Goal: Transaction & Acquisition: Purchase product/service

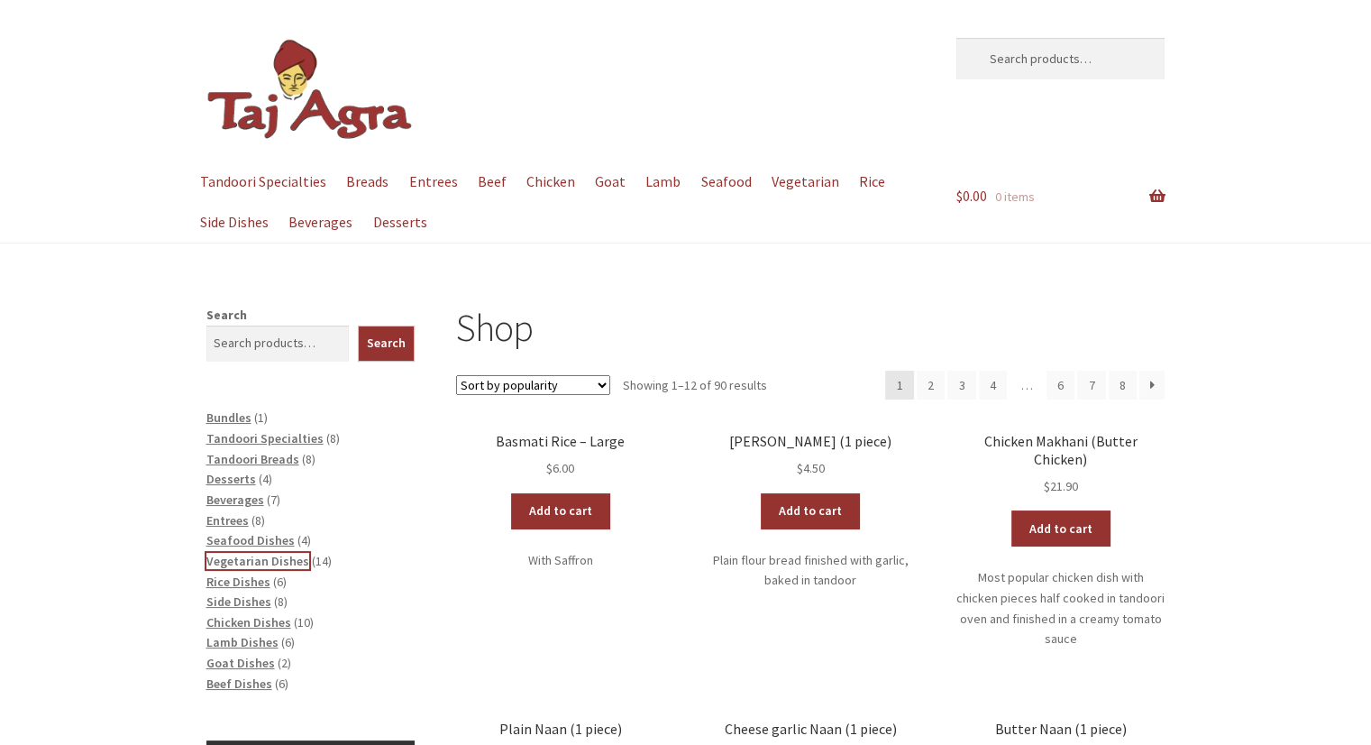
click at [279, 567] on span "Vegetarian Dishes" at bounding box center [257, 561] width 103 height 16
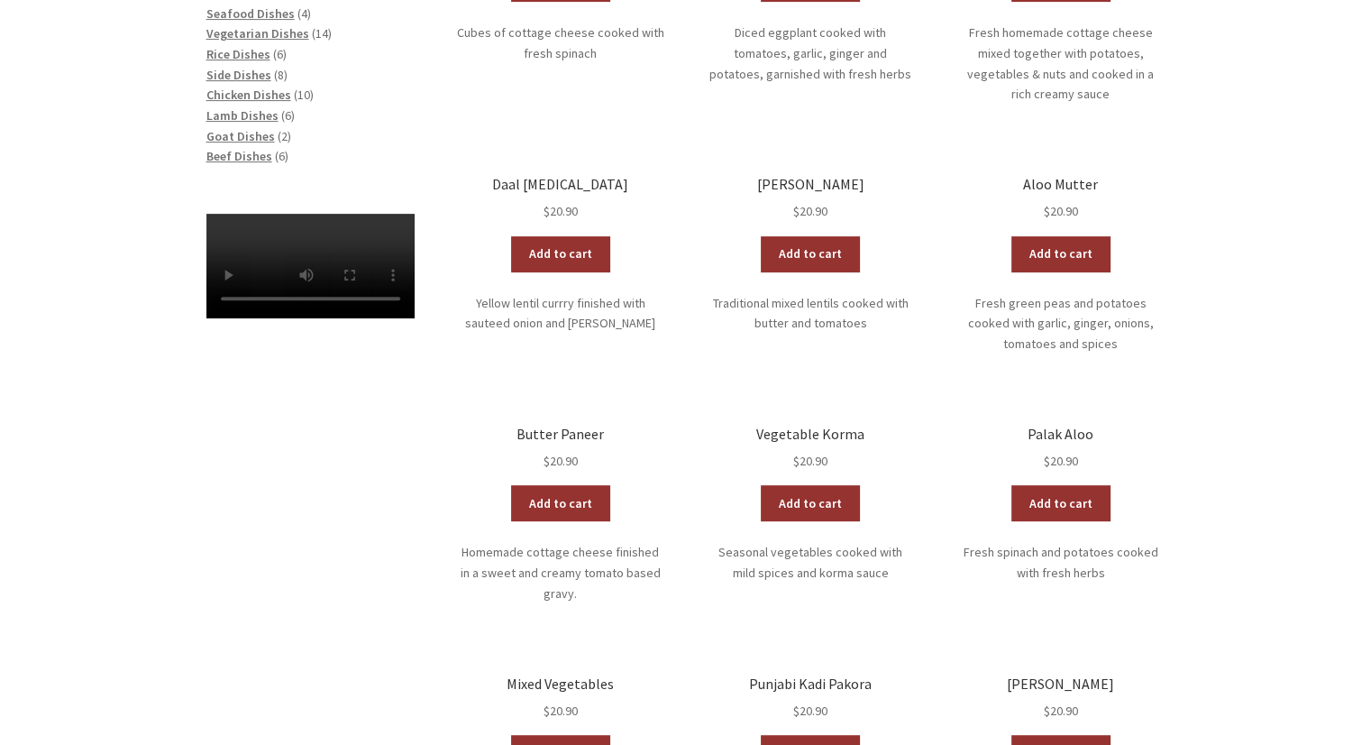
scroll to position [582, 0]
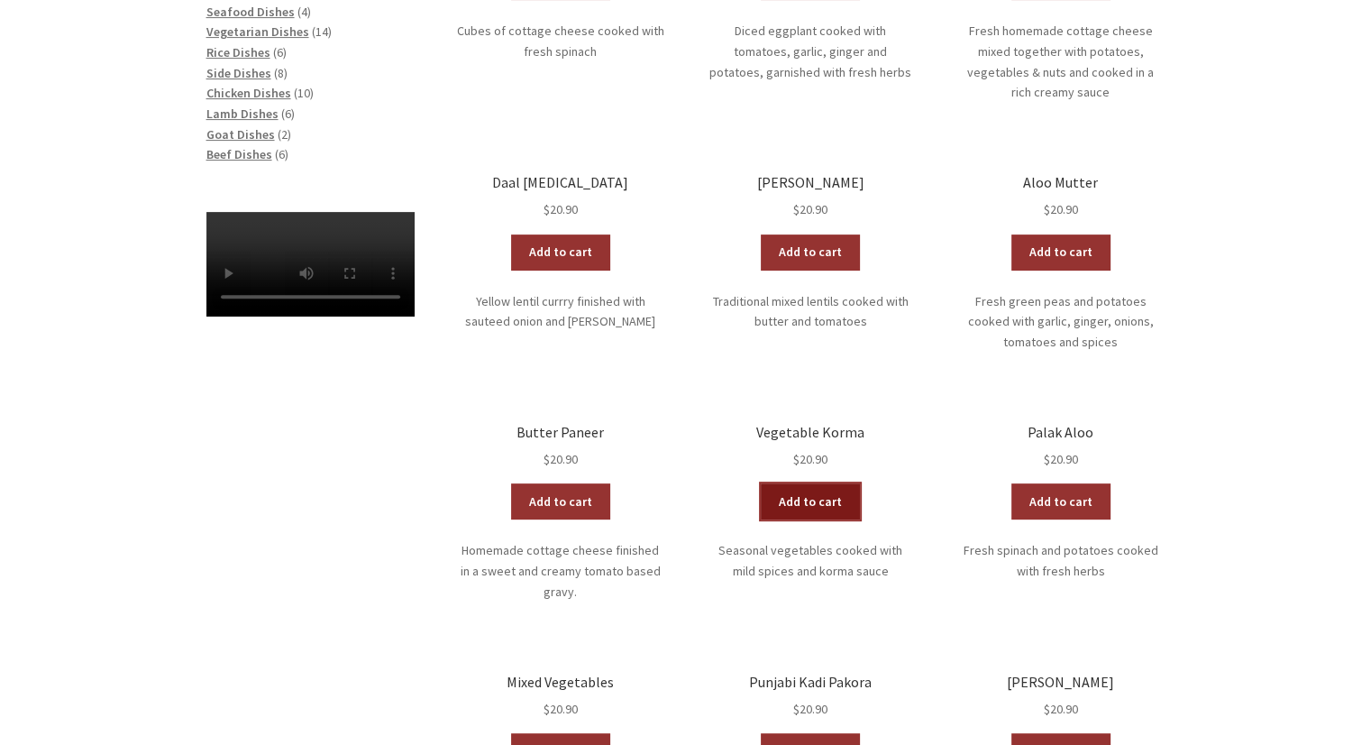
click at [796, 483] on link "Add to cart" at bounding box center [810, 501] width 99 height 36
click at [238, 116] on span "Lamb Dishes" at bounding box center [242, 113] width 72 height 16
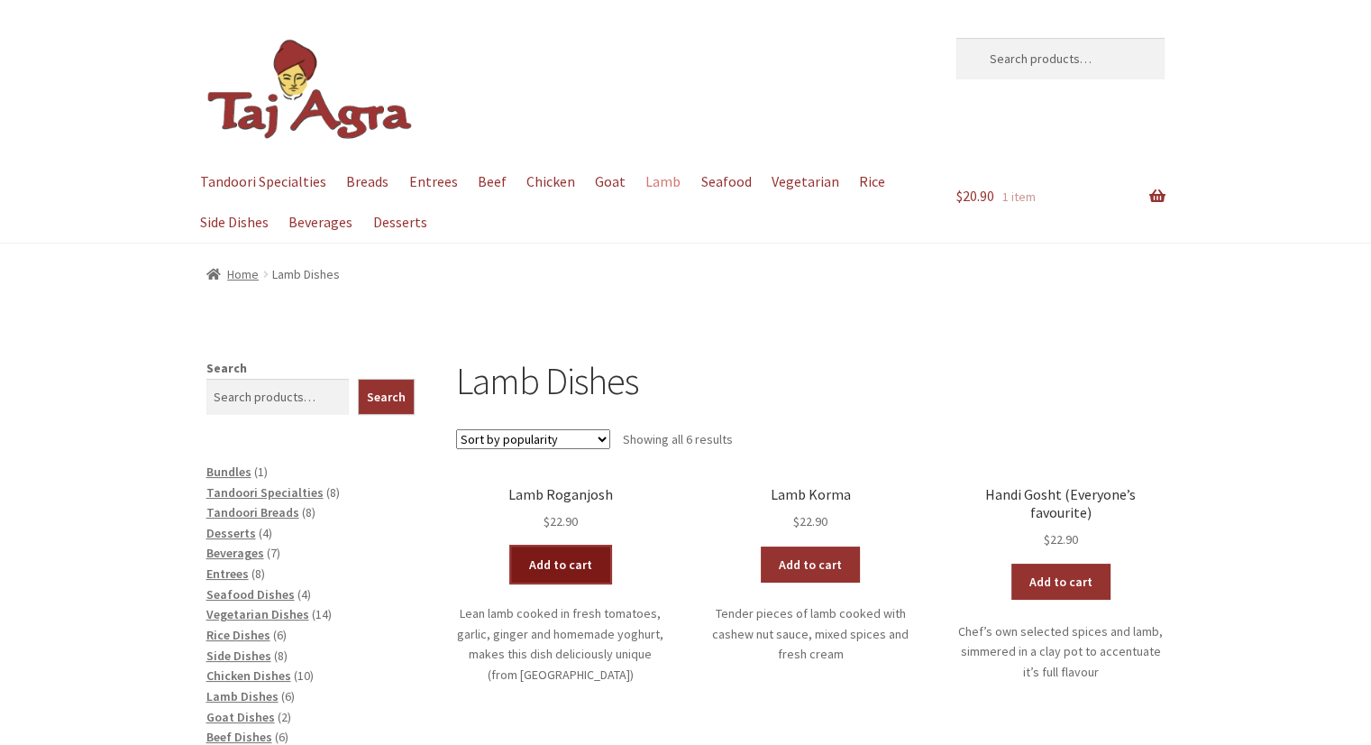
click at [561, 573] on link "Add to cart" at bounding box center [560, 564] width 99 height 36
click at [234, 574] on span "Entrees" at bounding box center [227, 573] width 42 height 16
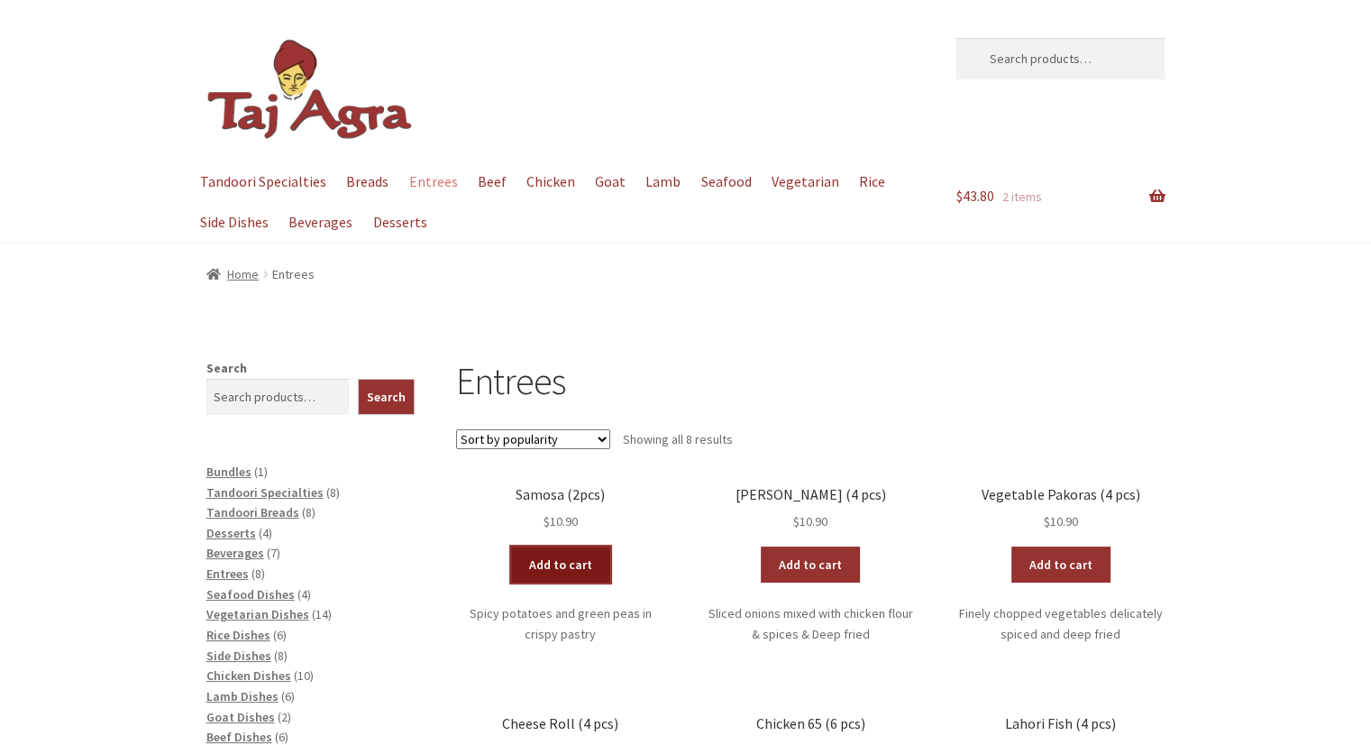
click at [565, 565] on link "Add to cart" at bounding box center [560, 564] width 99 height 36
click at [517, 571] on link "Add to cart" at bounding box center [507, 564] width 99 height 36
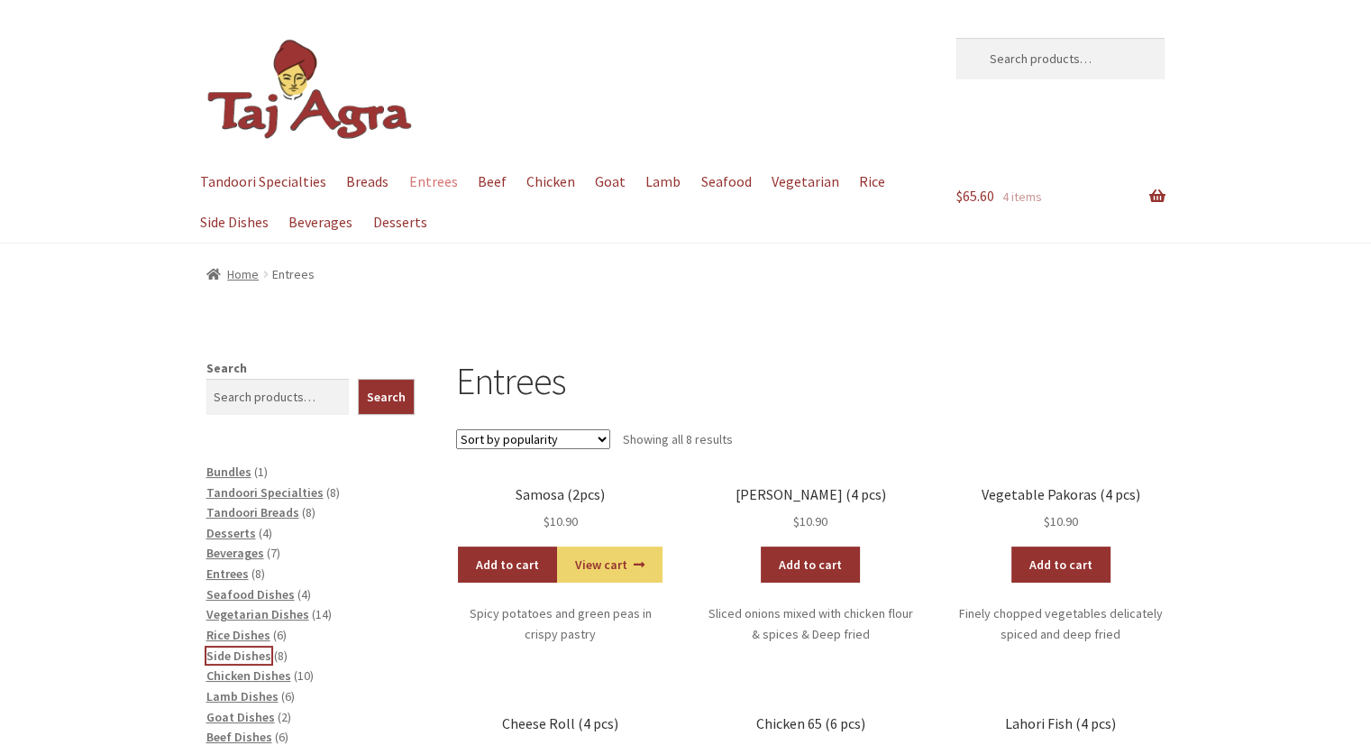
click at [238, 655] on span "Side Dishes" at bounding box center [238, 655] width 65 height 16
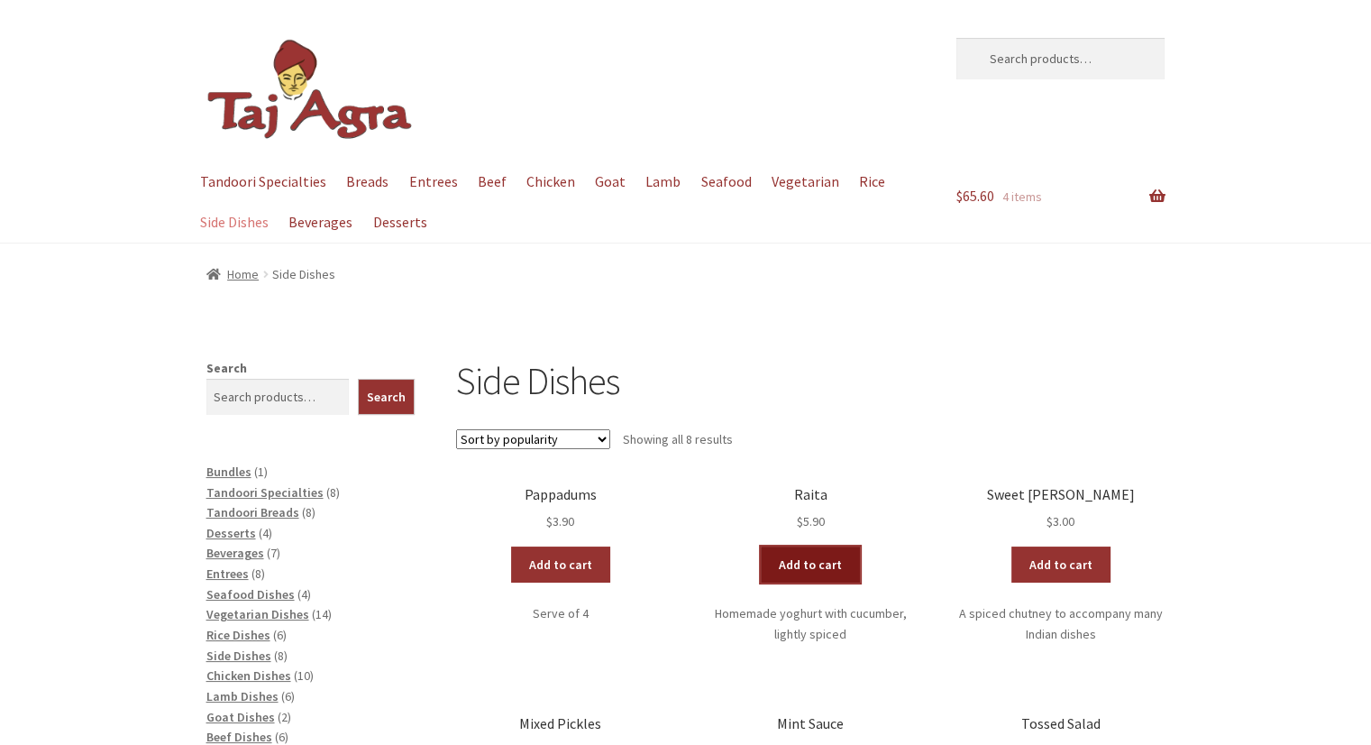
click at [815, 568] on link "Add to cart" at bounding box center [810, 564] width 99 height 36
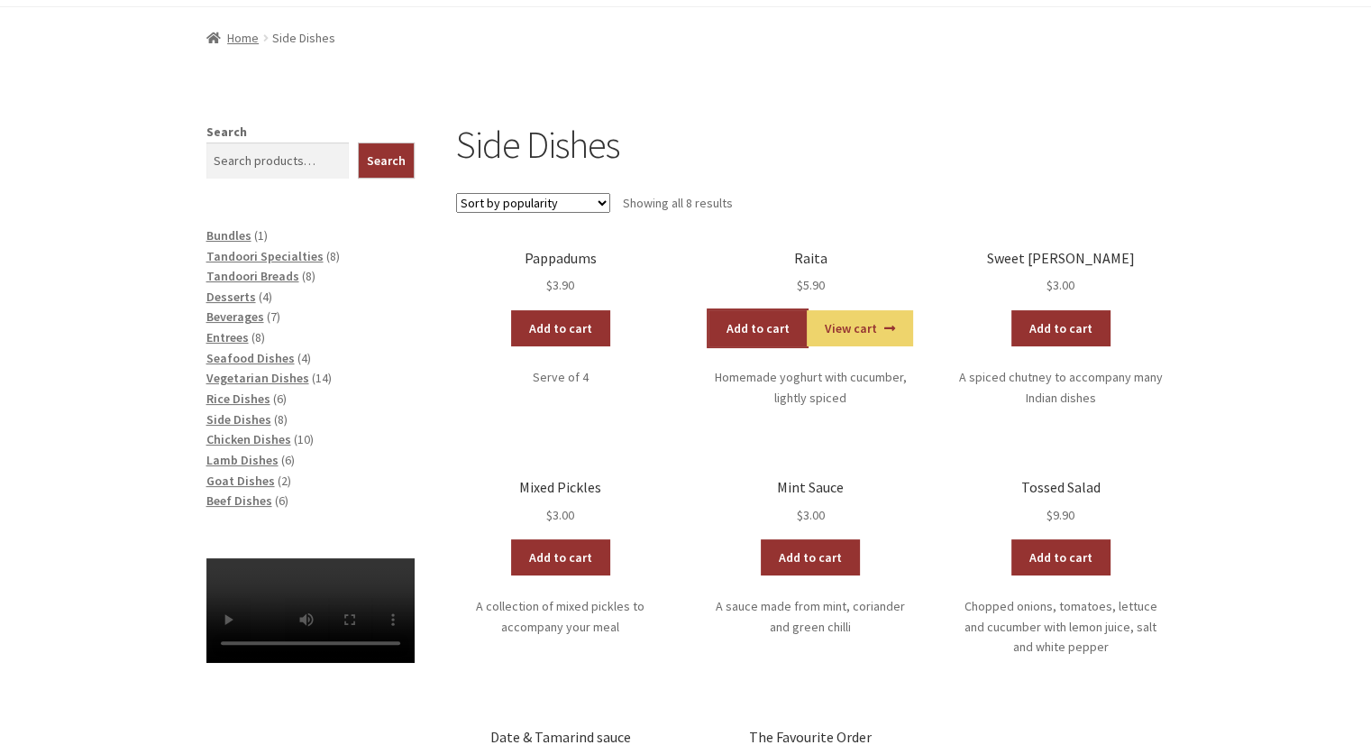
scroll to position [327, 0]
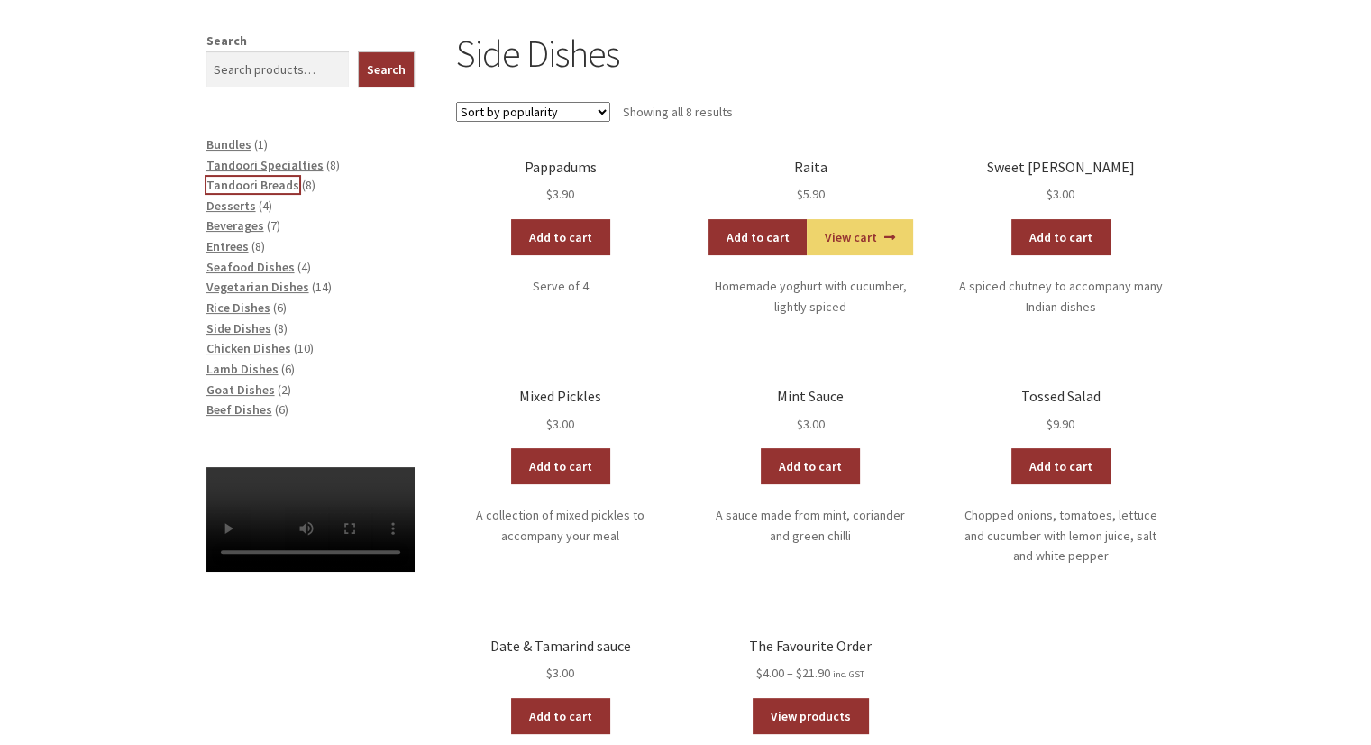
click at [249, 188] on span "Tandoori Breads" at bounding box center [252, 185] width 93 height 16
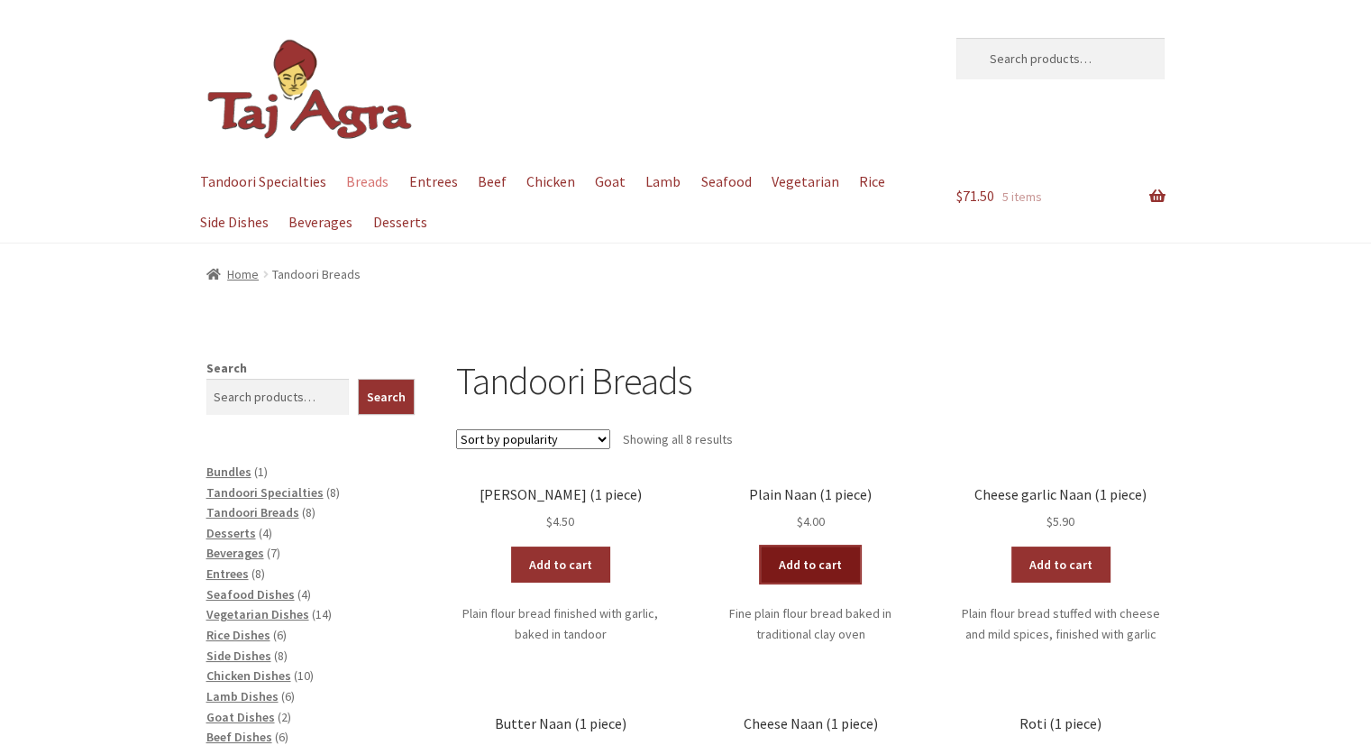
click at [786, 558] on link "Add to cart" at bounding box center [810, 564] width 99 height 36
click at [762, 559] on link "Add to cart" at bounding box center [758, 564] width 99 height 36
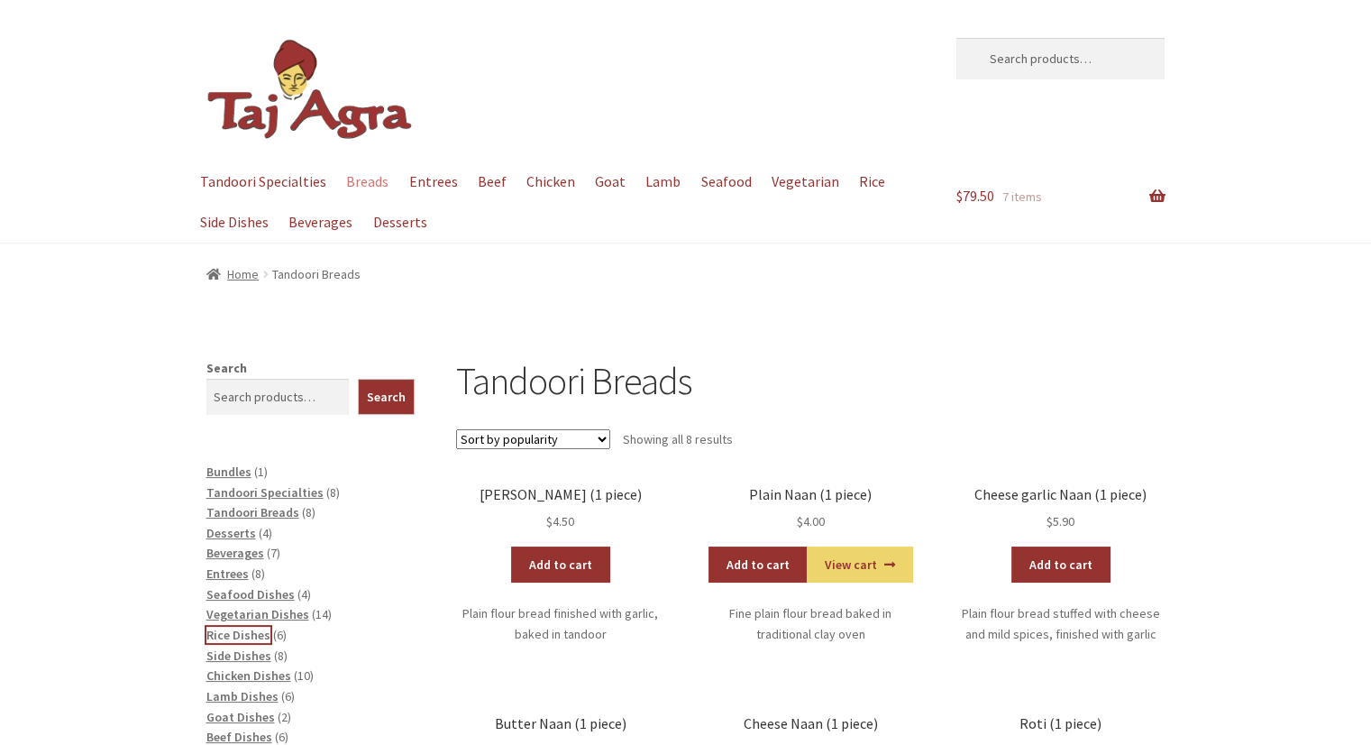
click at [232, 638] on span "Rice Dishes" at bounding box center [238, 635] width 64 height 16
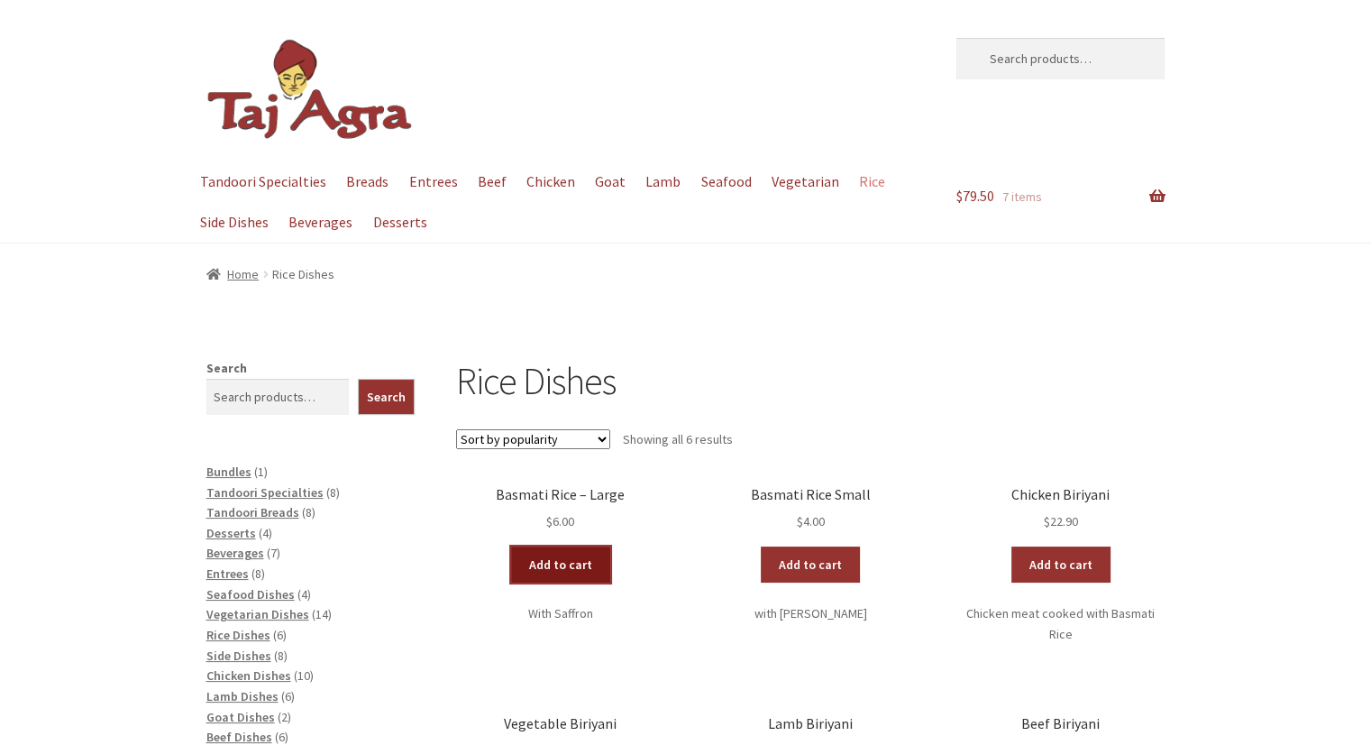
click at [567, 574] on link "Add to cart" at bounding box center [560, 564] width 99 height 36
click at [598, 571] on link "View cart" at bounding box center [609, 564] width 105 height 36
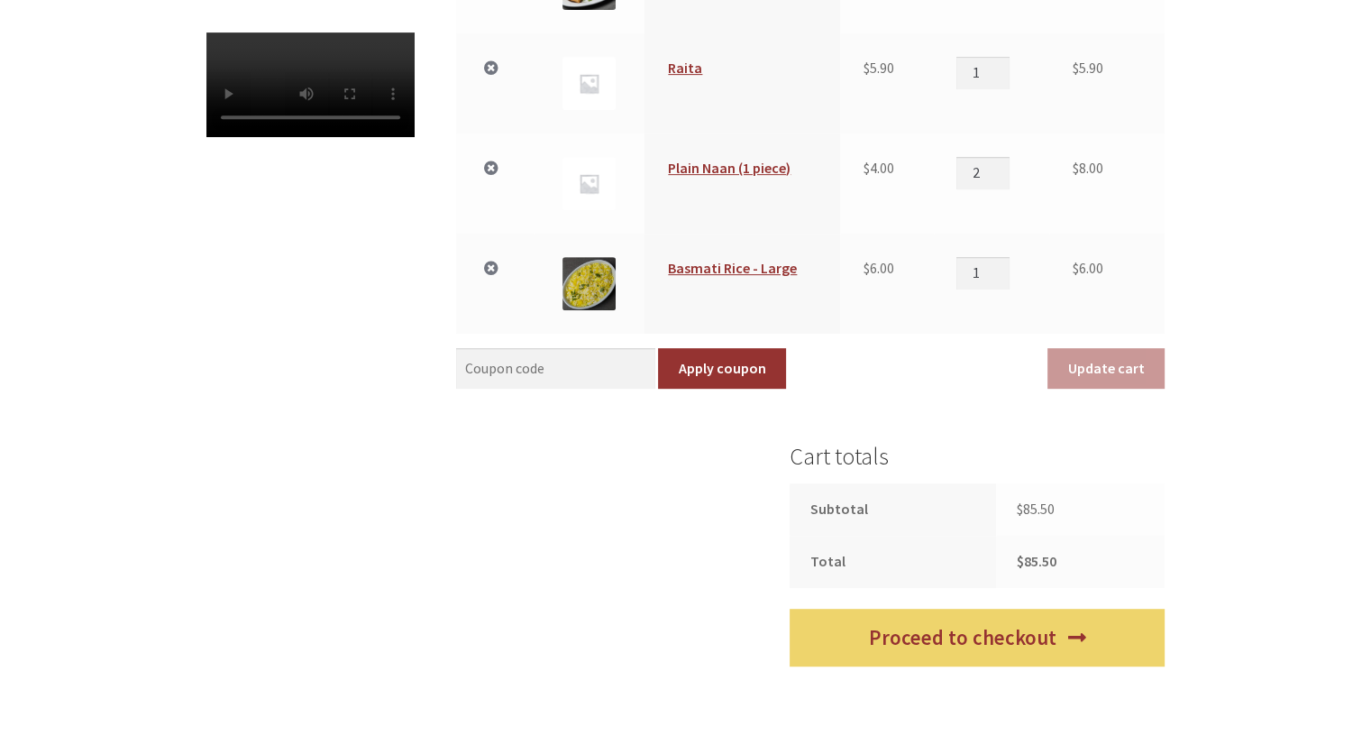
scroll to position [767, 0]
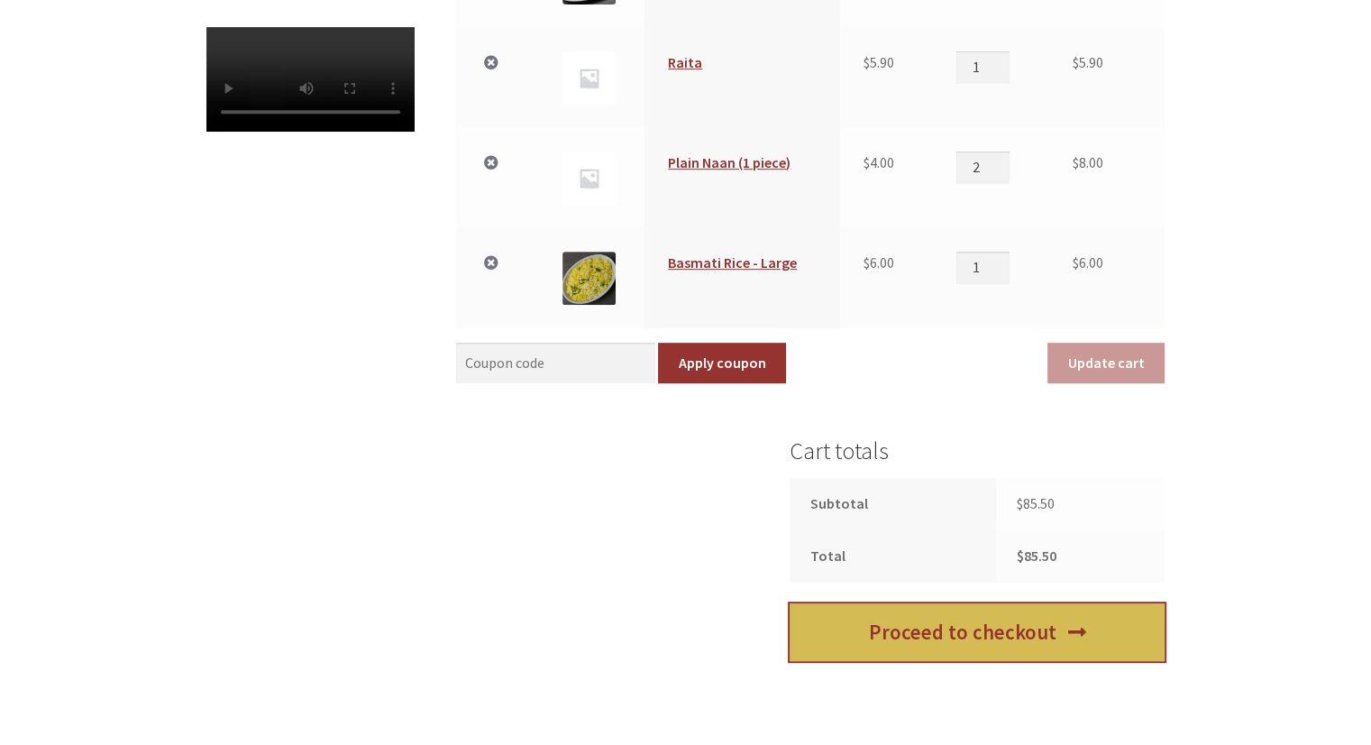
click at [939, 626] on link "Proceed to checkout" at bounding box center [977, 632] width 375 height 59
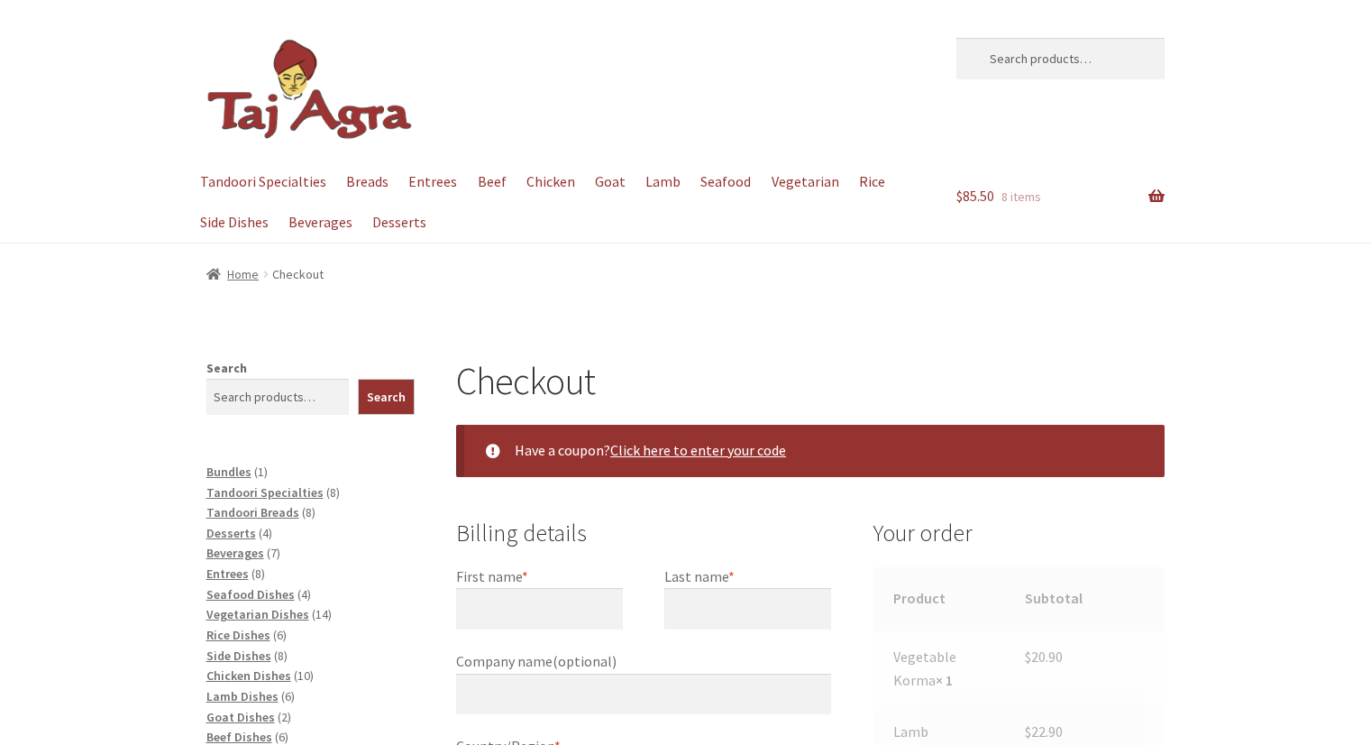
select select "ACT"
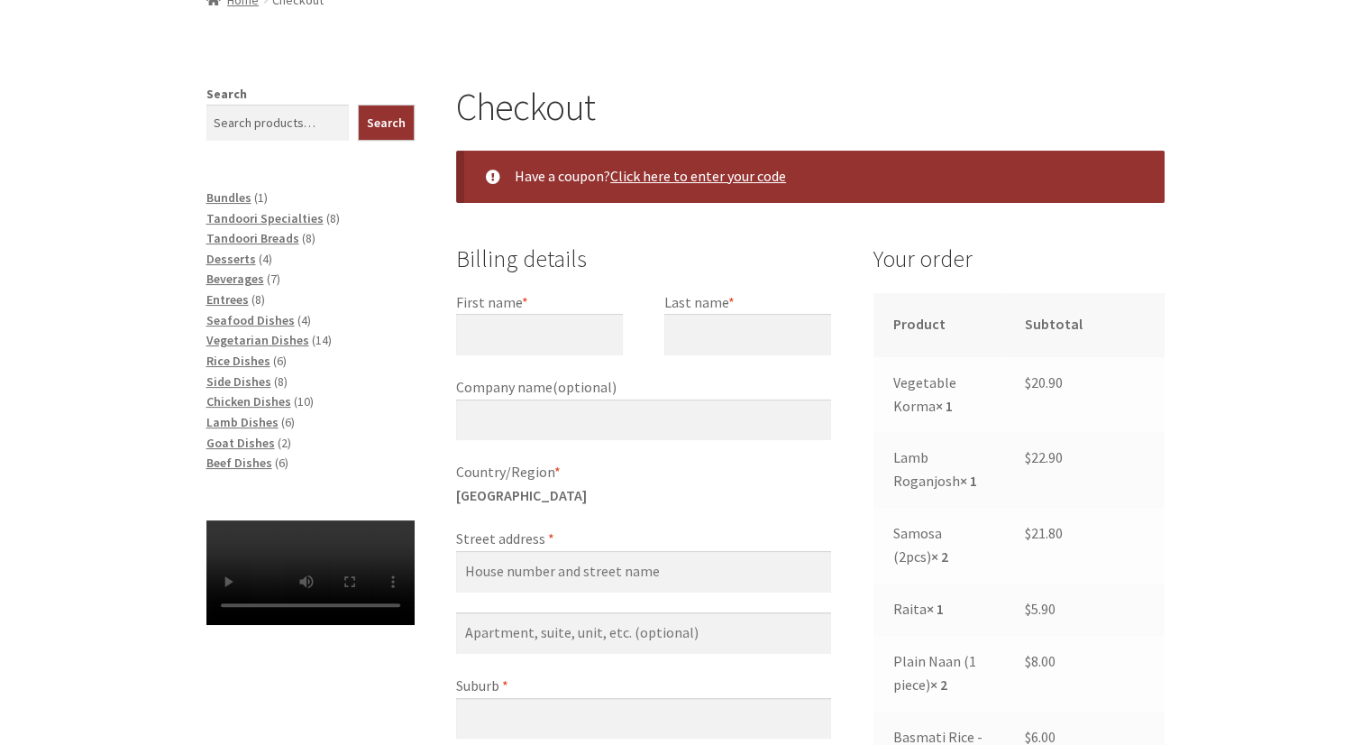
scroll to position [180, 0]
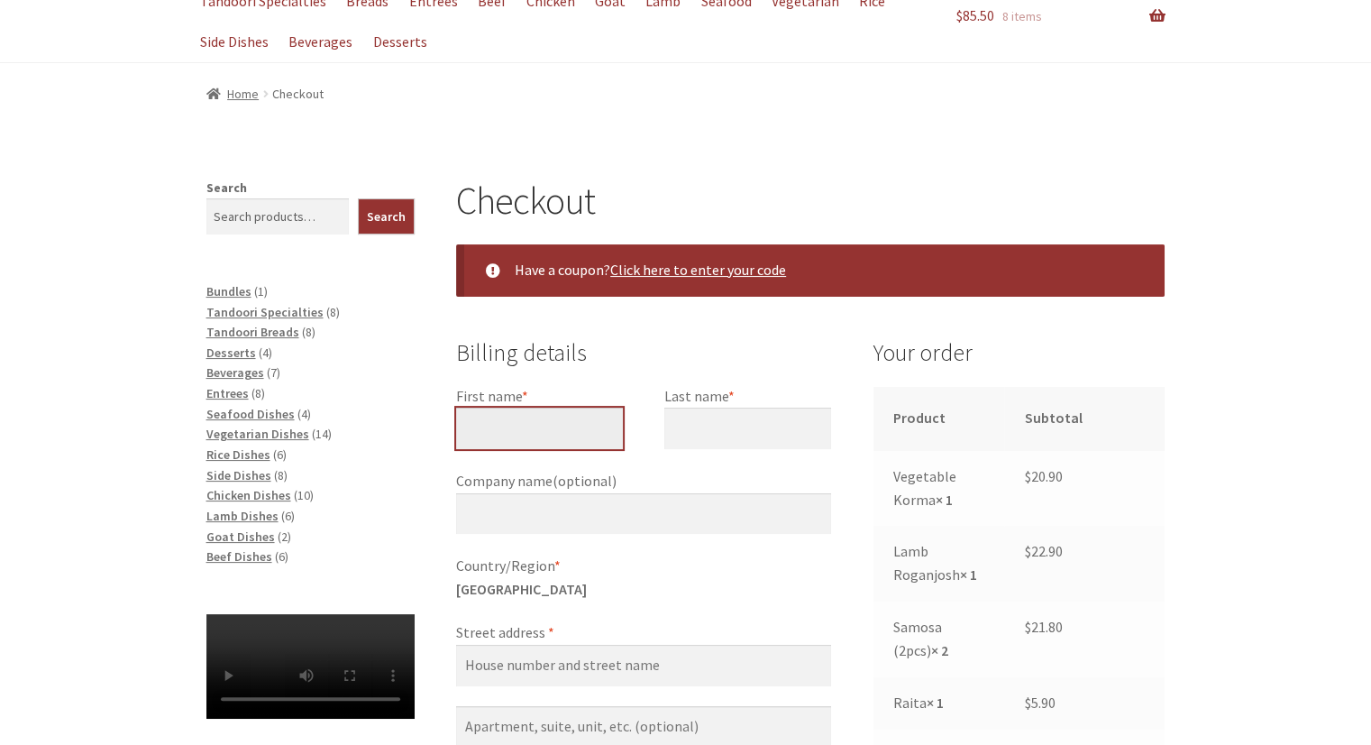
click at [553, 436] on input "First name *" at bounding box center [539, 427] width 167 height 41
type input "[PERSON_NAME]"
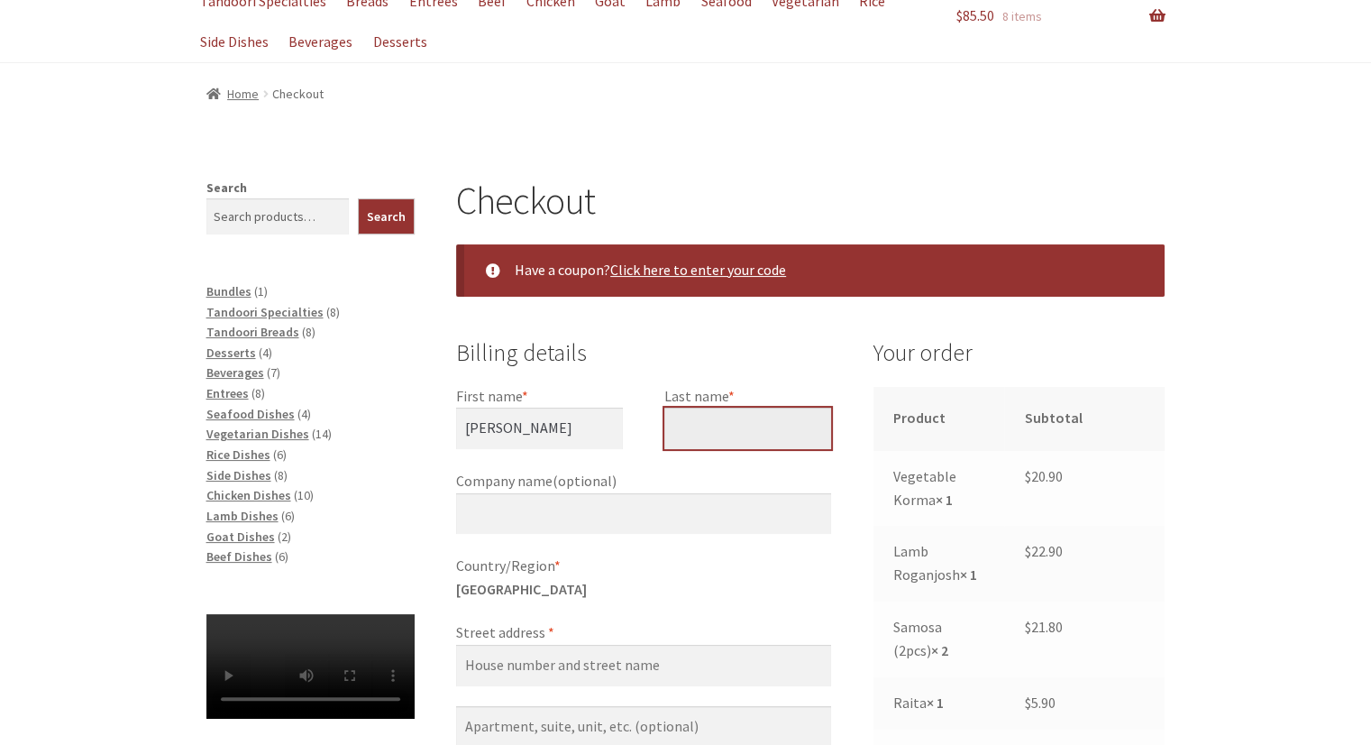
type input "Anyos"
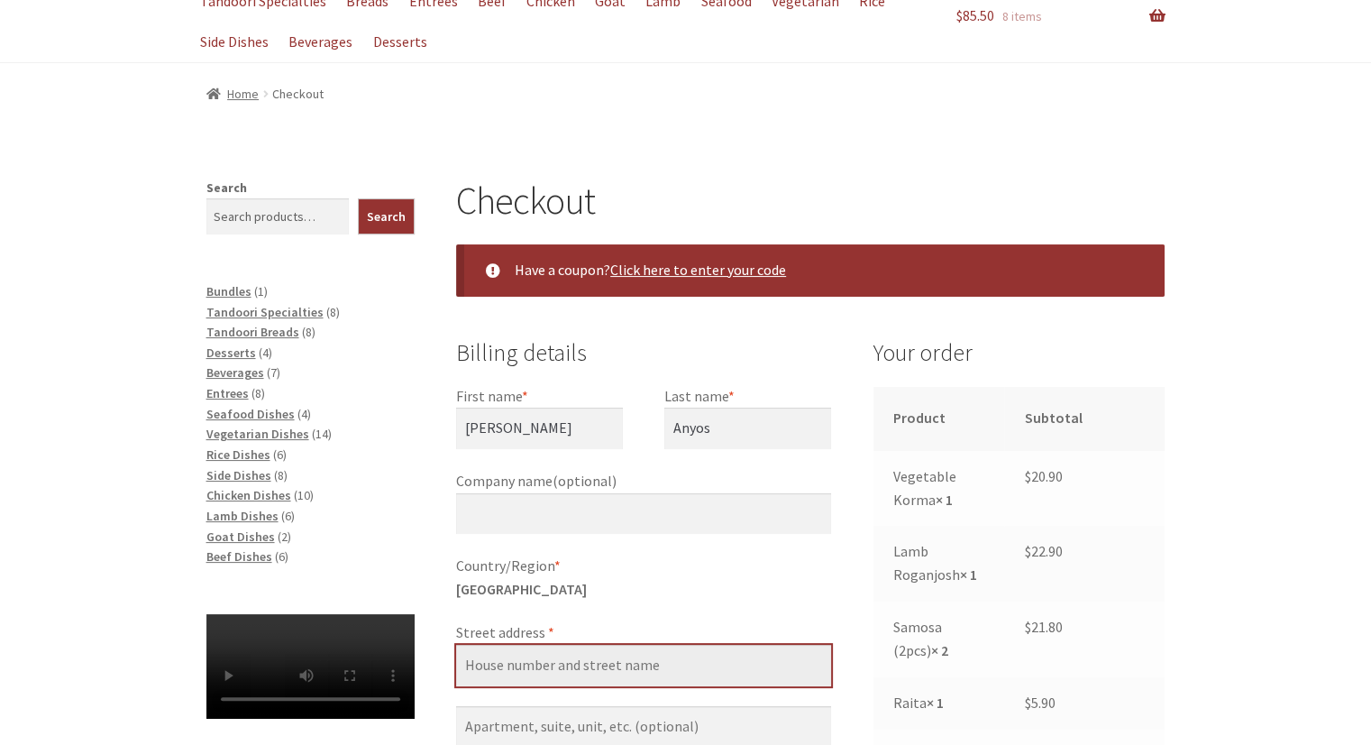
type input "[STREET_ADDRESS][PERSON_NAME]"
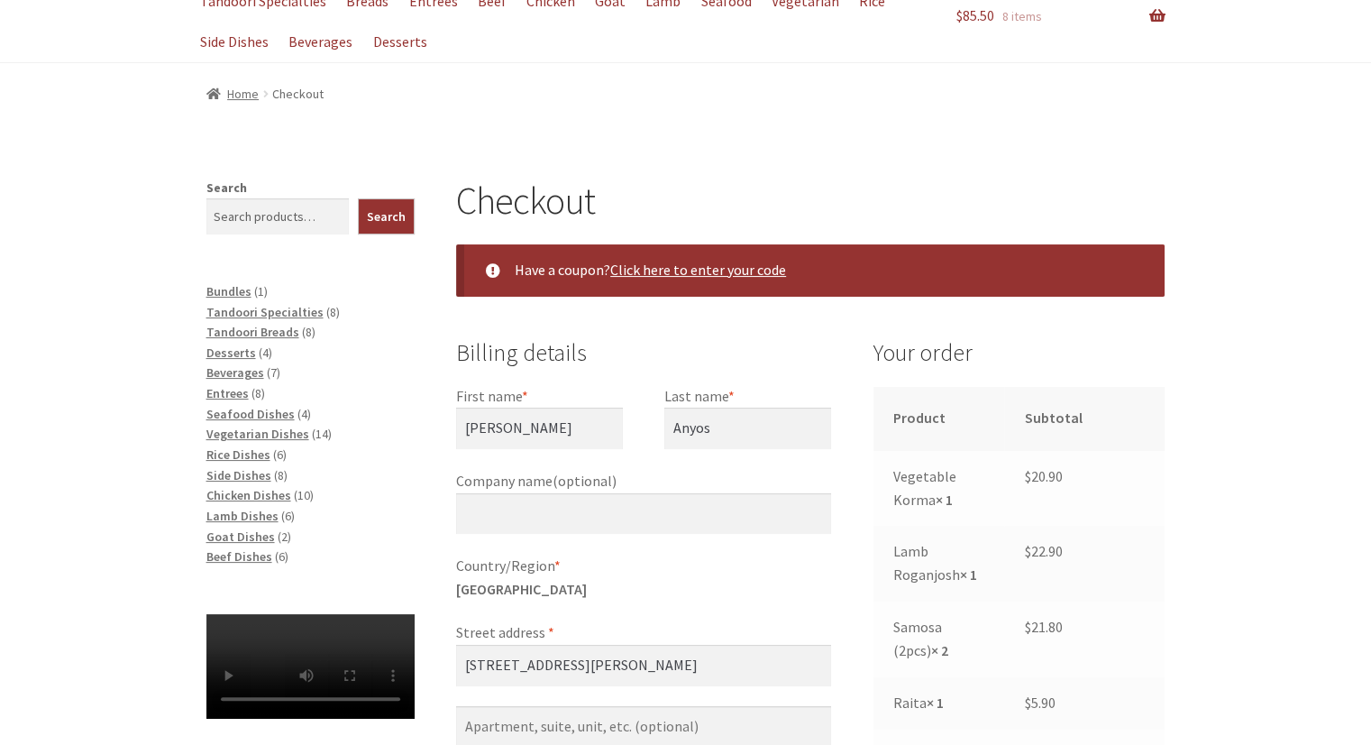
type input "[PERSON_NAME]"
type input "2602"
type input "[EMAIL_ADDRESS][DOMAIN_NAME]"
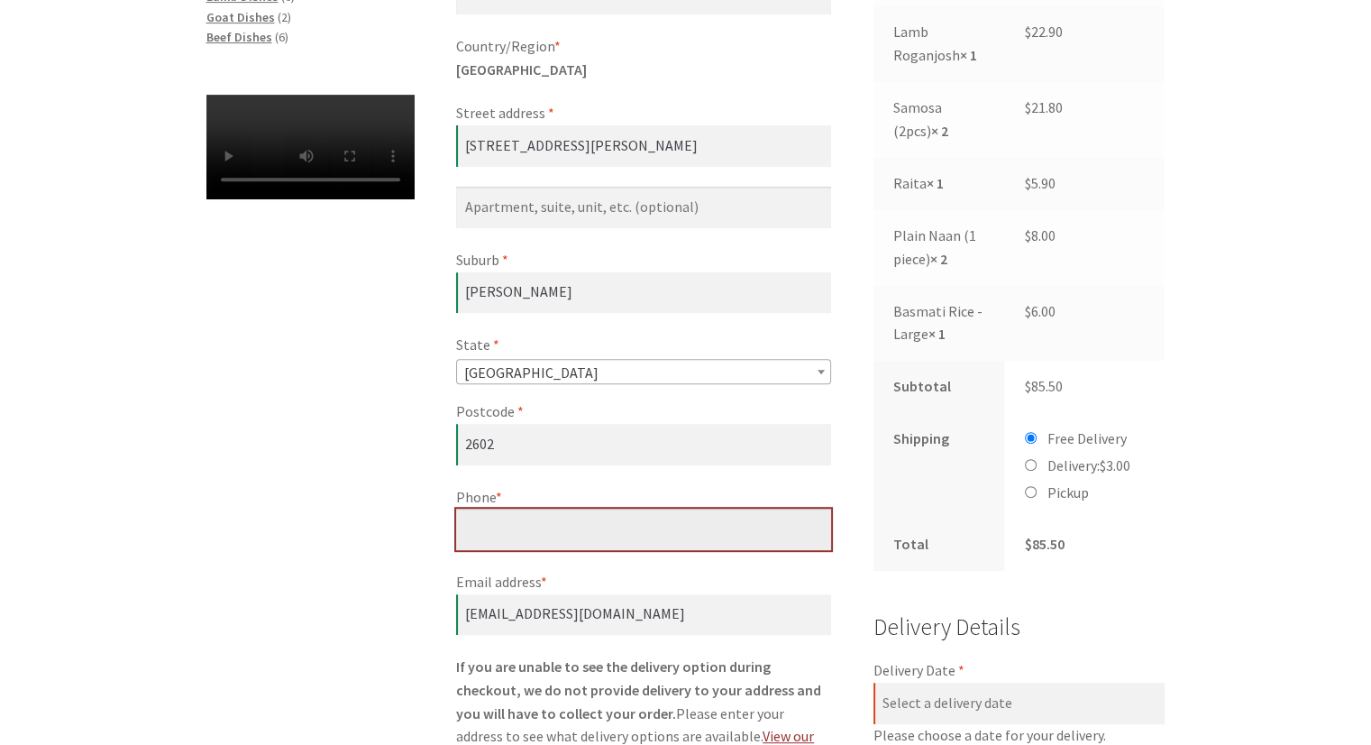
click at [674, 516] on input "Phone *" at bounding box center [643, 528] width 375 height 41
type input "[PHONE_NUMBER]"
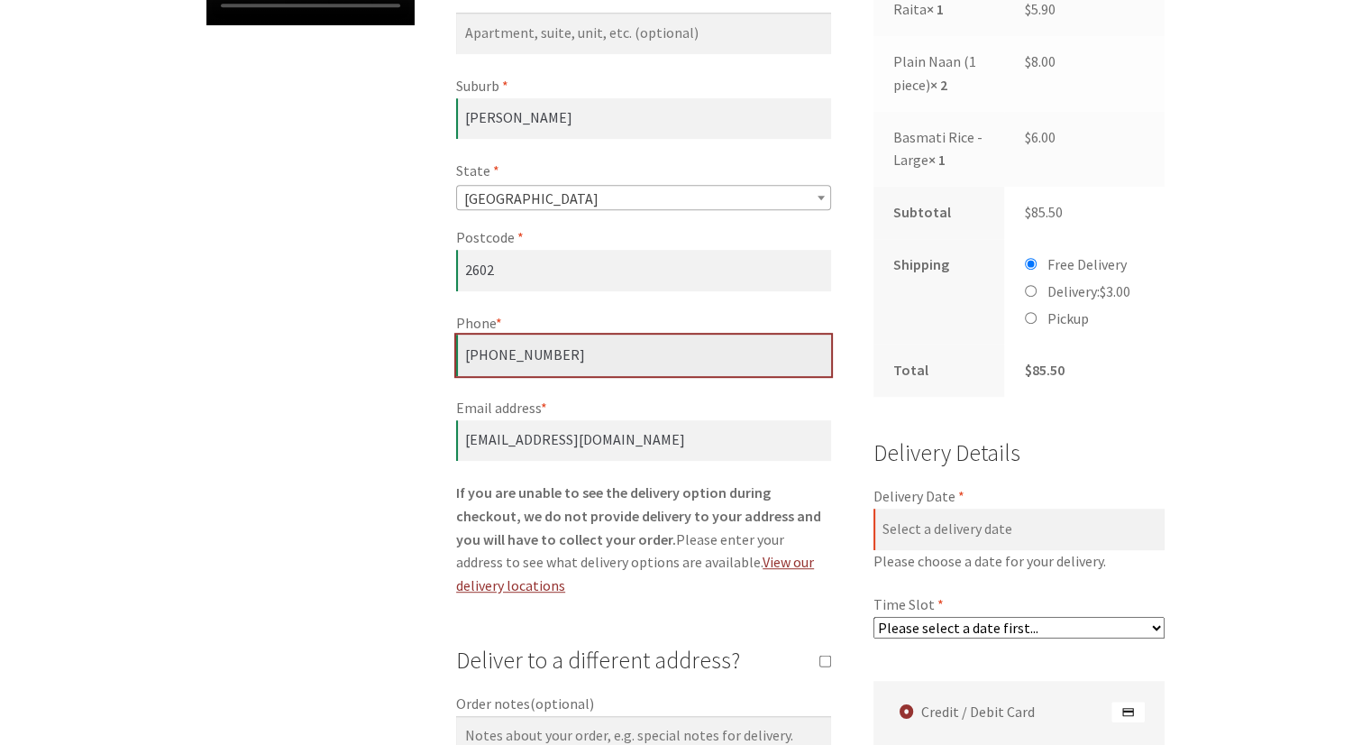
scroll to position [876, 0]
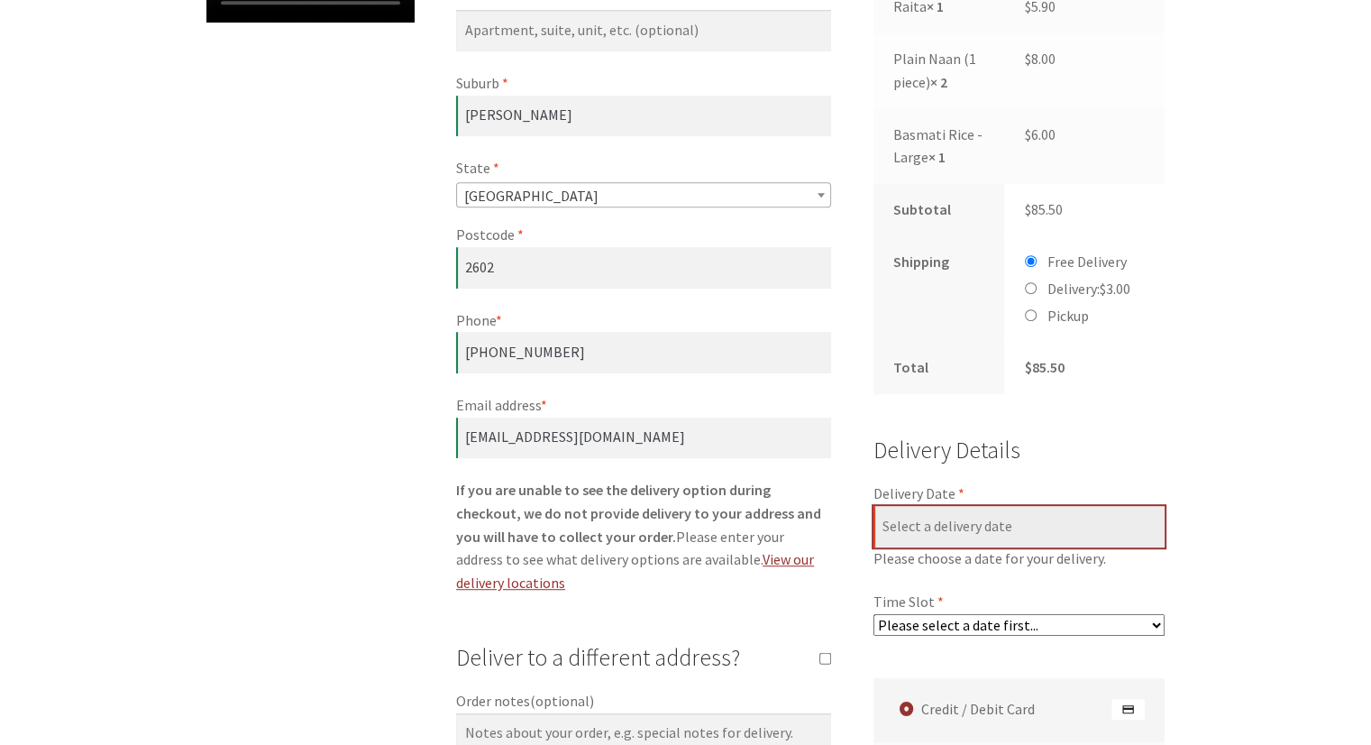
click at [1021, 529] on input "Delivery Date *" at bounding box center [1020, 526] width 292 height 41
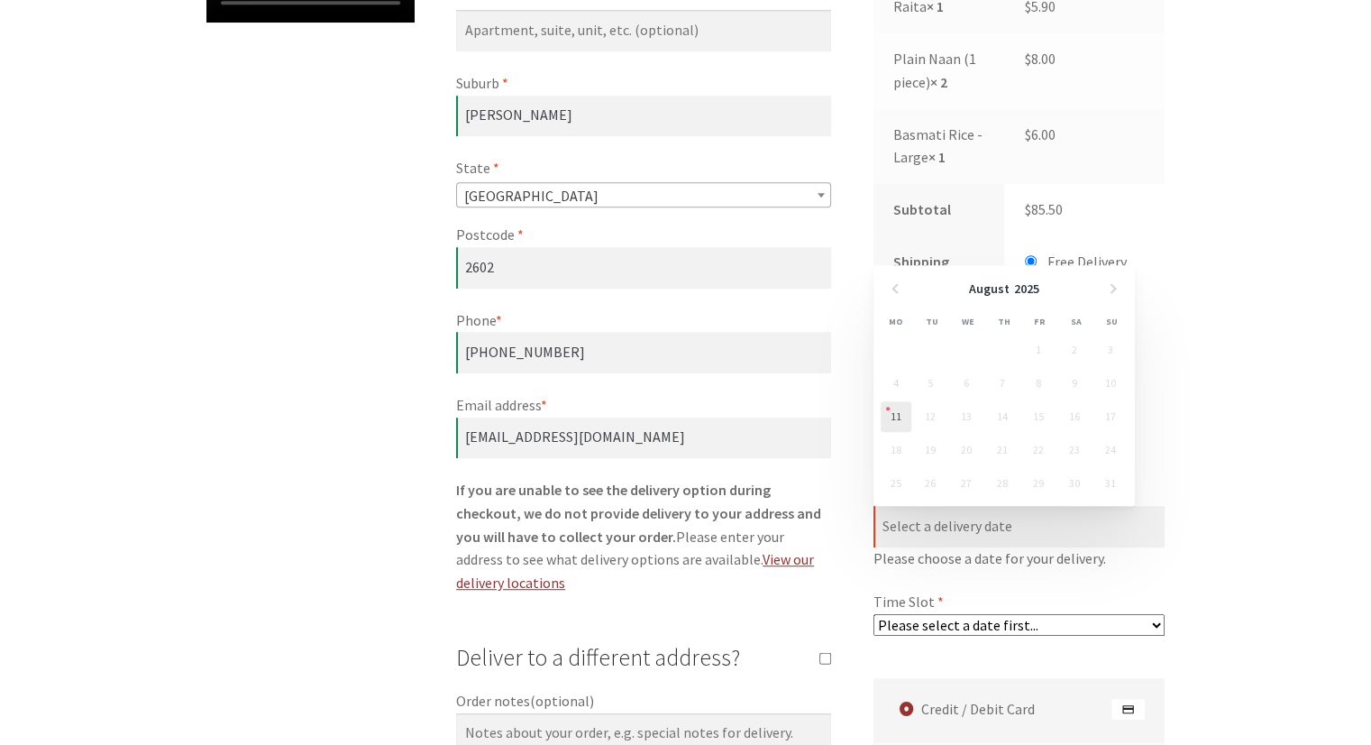
click at [889, 417] on link "11" at bounding box center [896, 416] width 31 height 31
type input "[DATE]"
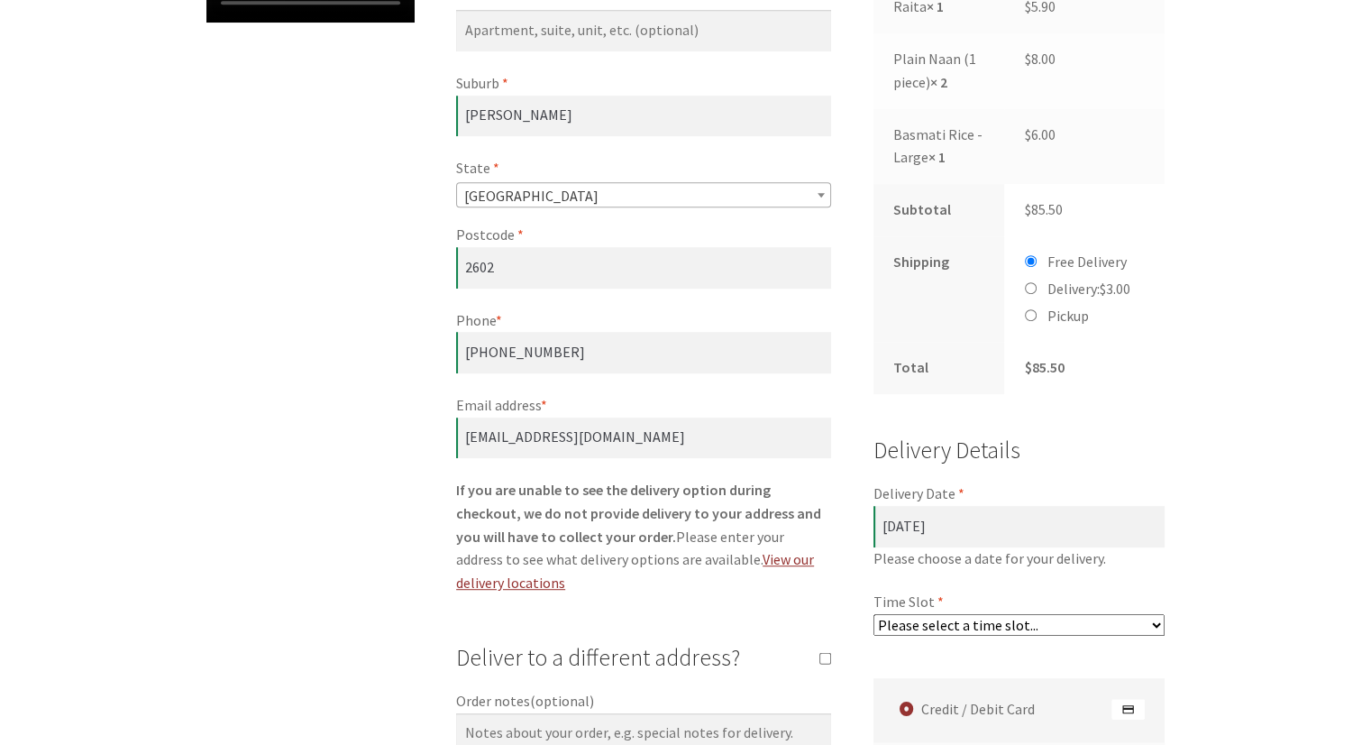
click at [1156, 628] on select "Please select a time slot... 06:55 PM - 07:25 PM 07:25 PM - 07:55 PM 07:55 PM -…" at bounding box center [1020, 625] width 292 height 22
select select "60c2ef62db861/2|0.00"
click at [874, 614] on select "Please select a time slot... 06:55 PM - 07:25 PM 07:25 PM - 07:55 PM 07:55 PM -…" at bounding box center [1020, 625] width 292 height 22
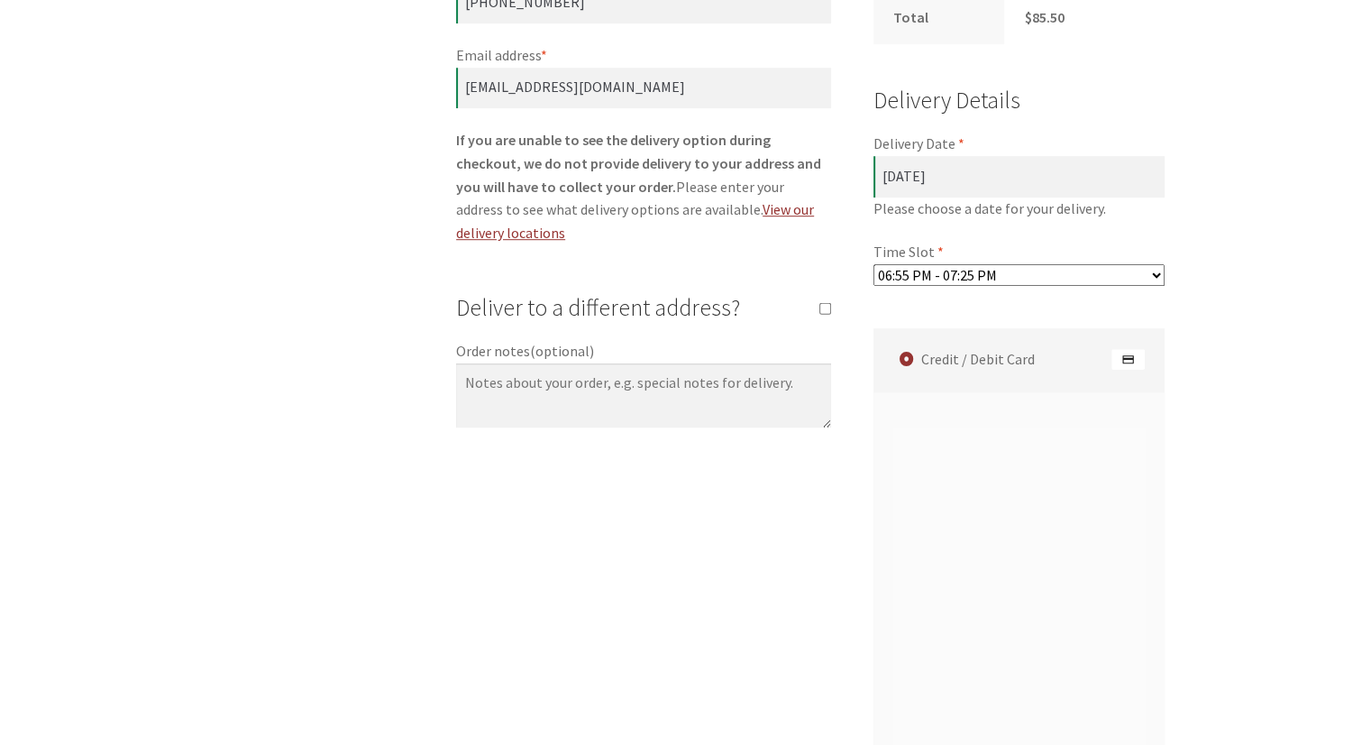
scroll to position [1272, 0]
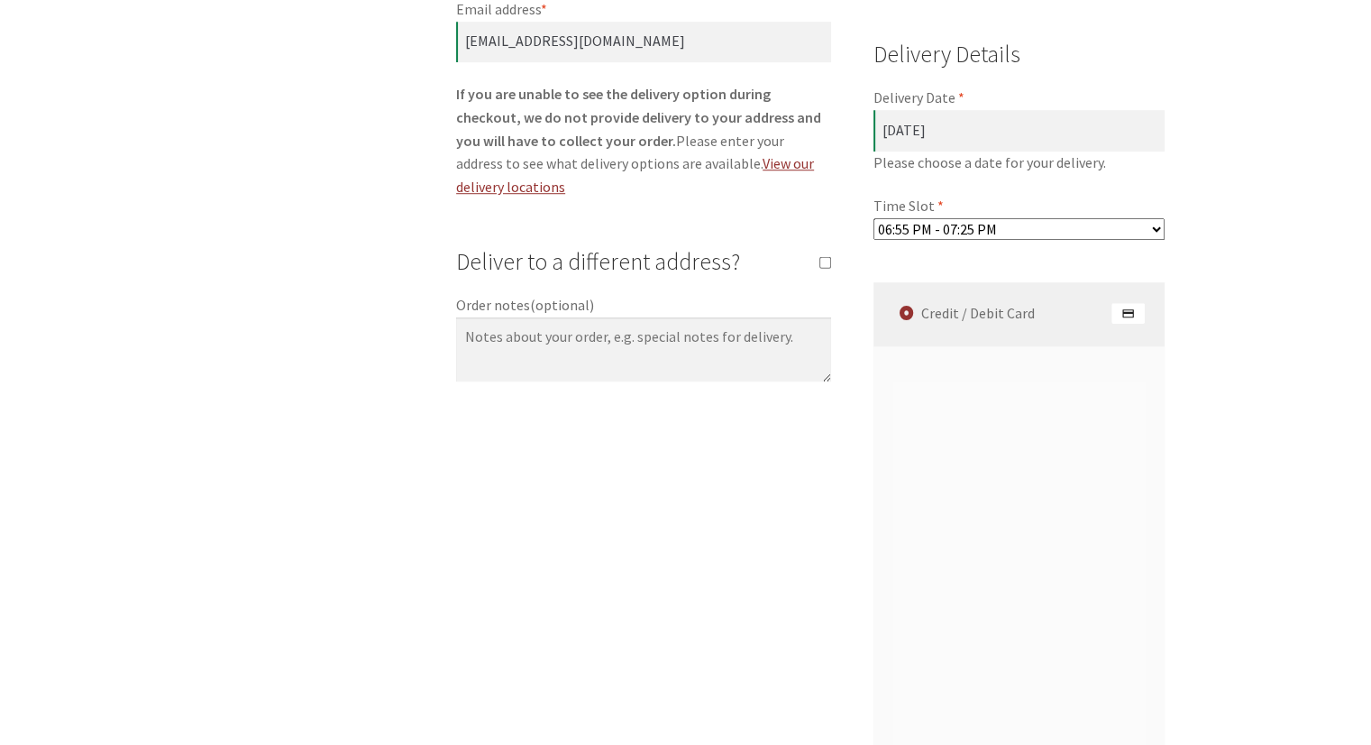
click at [988, 316] on label "Credit / Debit Card" at bounding box center [1022, 314] width 287 height 64
click at [0, 0] on input "Credit / Debit Card" at bounding box center [0, 0] width 0 height 0
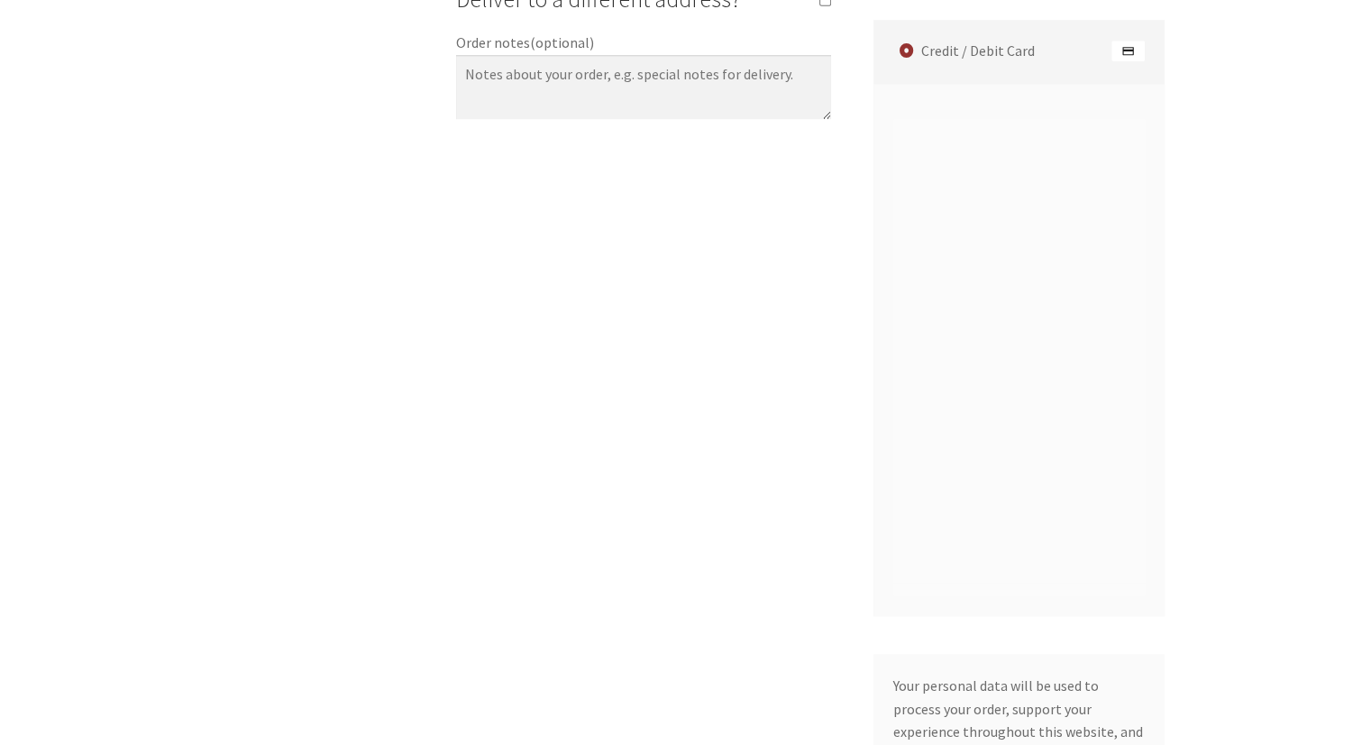
scroll to position [2045, 0]
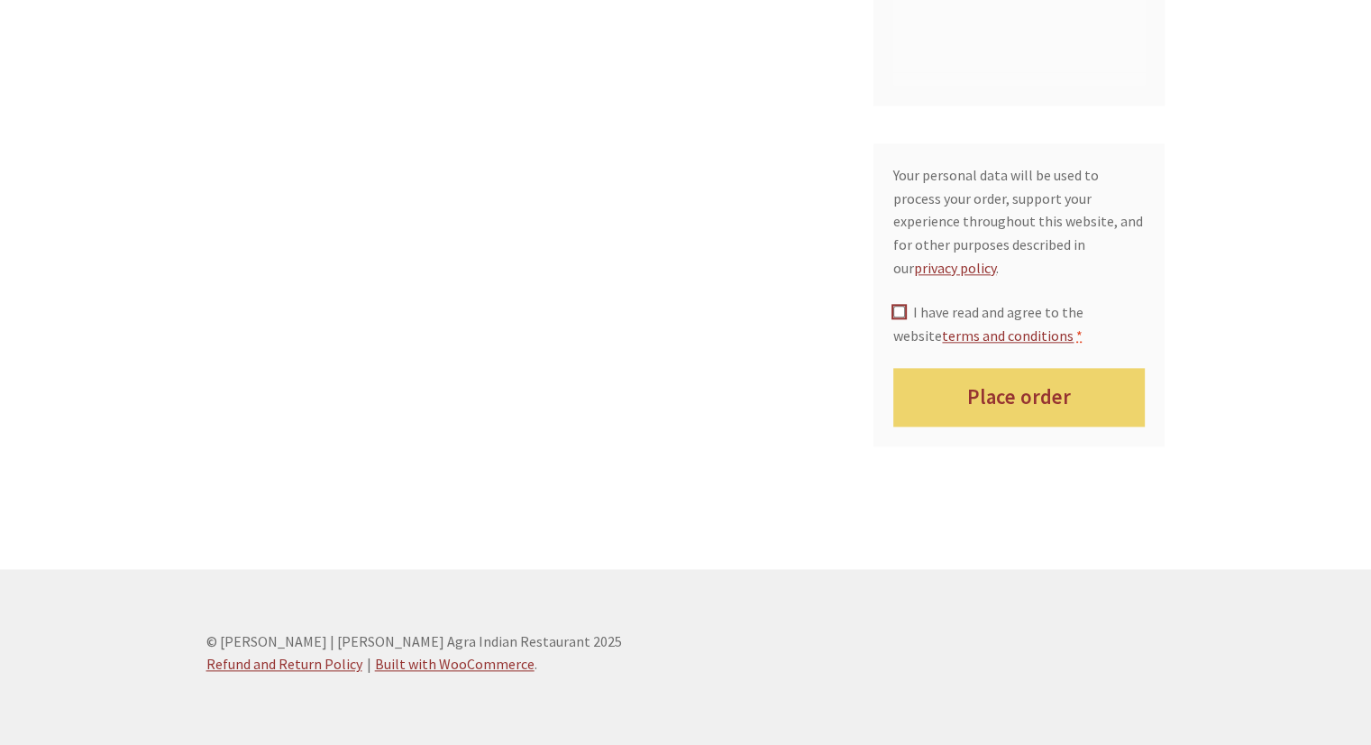
click at [898, 306] on input "I have read and agree to the website terms and conditions *" at bounding box center [899, 312] width 12 height 12
checkbox input "true"
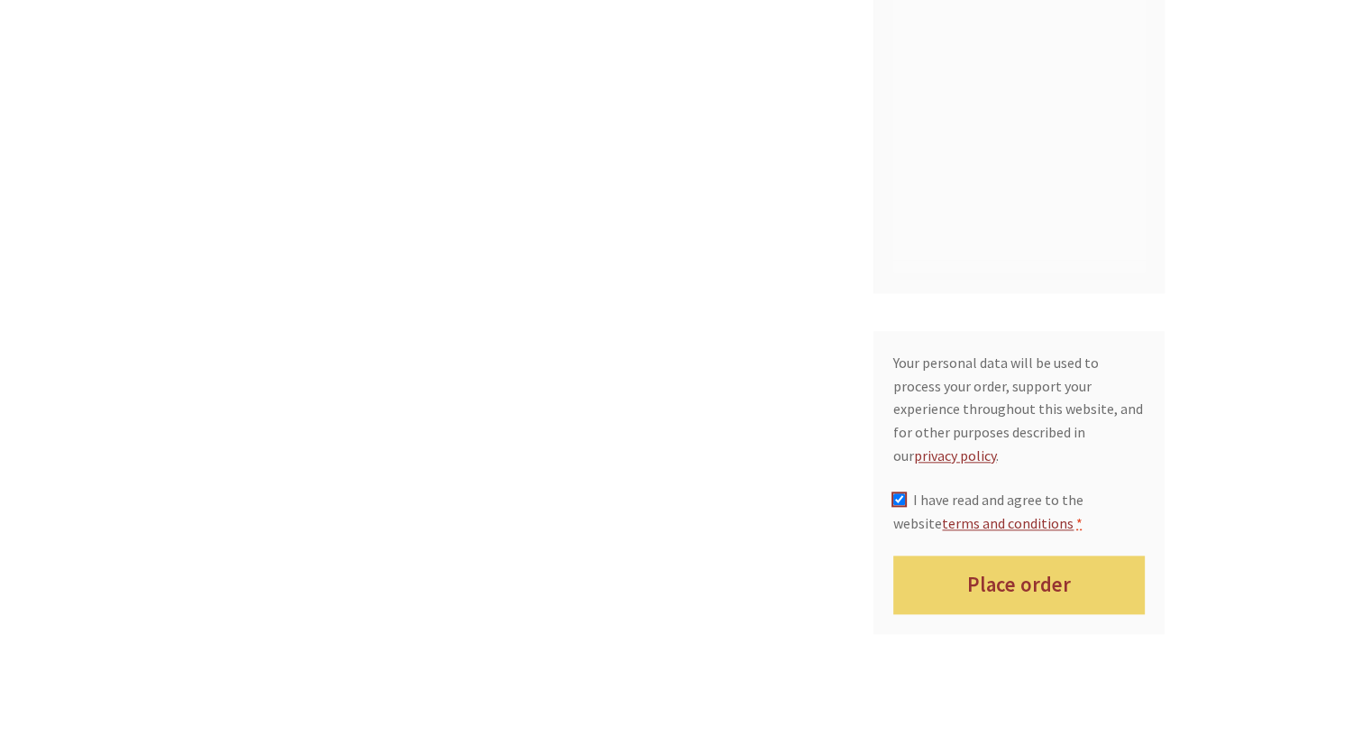
scroll to position [1861, 0]
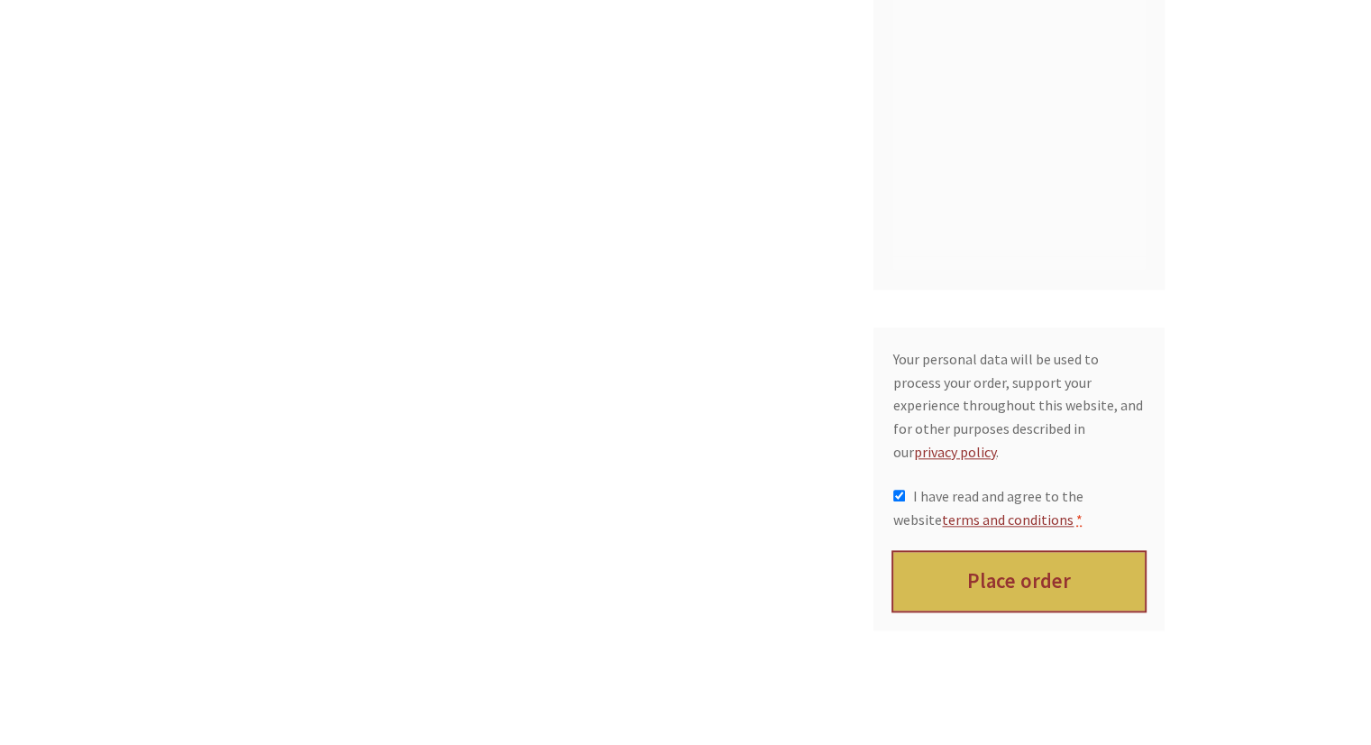
click at [1096, 563] on button "Place order" at bounding box center [1019, 581] width 252 height 59
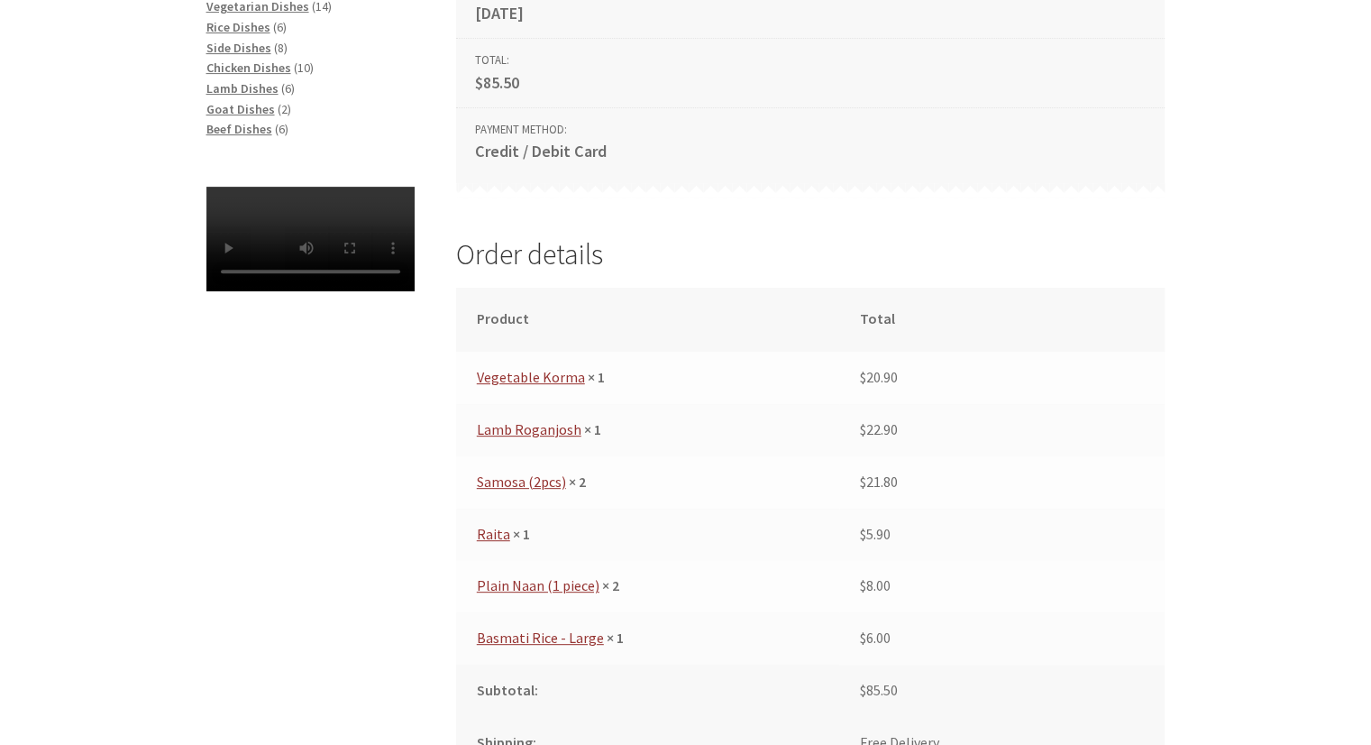
scroll to position [606, 0]
